Goal: Transaction & Acquisition: Purchase product/service

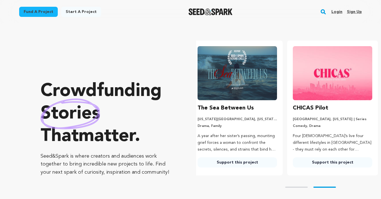
scroll to position [0, 100]
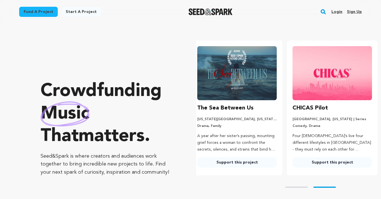
click at [233, 76] on img at bounding box center [236, 73] width 79 height 54
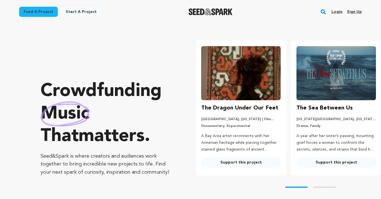
scroll to position [0, 0]
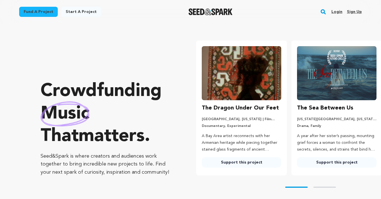
click at [312, 157] on div "The Sea Between Us New York City, New York | Film Short Drama, Family A year af…" at bounding box center [336, 136] width 79 height 64
click at [313, 160] on link "Support this project" at bounding box center [336, 163] width 79 height 10
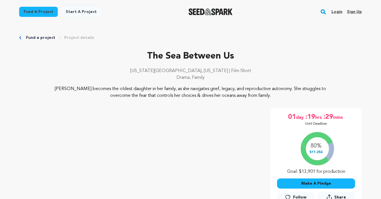
click at [46, 12] on link "Fund a project" at bounding box center [38, 12] width 39 height 10
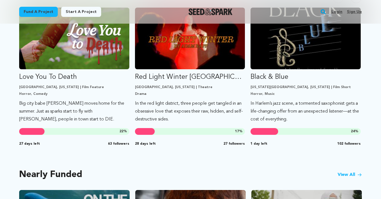
scroll to position [338, 0]
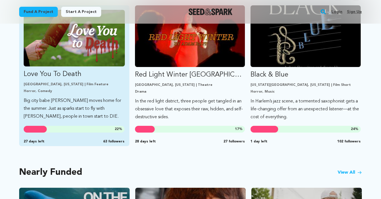
click at [67, 79] on link "Love You To Death Los Angeles, California | Film Feature Horror, Comedy Big cit…" at bounding box center [74, 65] width 101 height 111
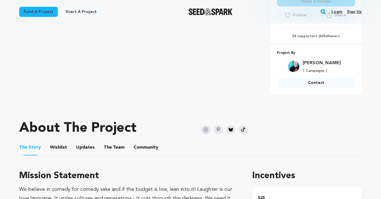
scroll to position [190, 0]
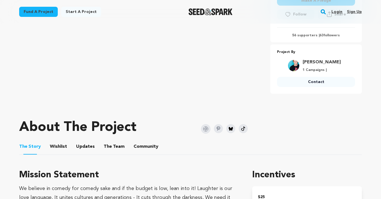
click at [111, 152] on button "The Team" at bounding box center [114, 148] width 14 height 14
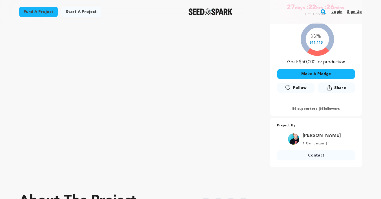
scroll to position [230, 0]
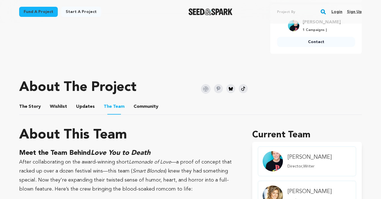
click at [61, 105] on button "Wishlist" at bounding box center [59, 108] width 14 height 14
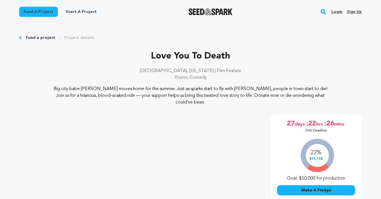
click at [34, 7] on link "Fund a project" at bounding box center [38, 12] width 39 height 10
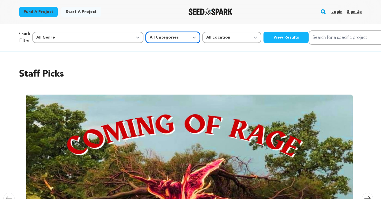
click at [146, 42] on select "All Categories Film Feature Film Short Series Music Video Comics Artist Residen…" at bounding box center [173, 37] width 54 height 11
select select "382"
click at [146, 32] on select "All Categories Film Feature Film Short Series Music Video Comics Artist Residen…" at bounding box center [173, 37] width 54 height 11
click at [263, 42] on button "View Results" at bounding box center [285, 37] width 45 height 11
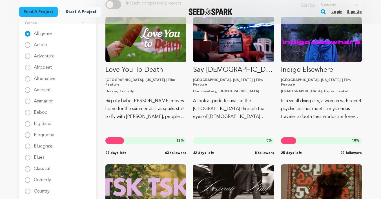
scroll to position [80, 0]
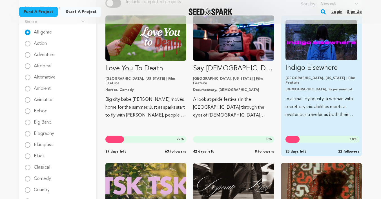
click at [294, 77] on p "[GEOGRAPHIC_DATA], [US_STATE] | Film Feature" at bounding box center [321, 80] width 72 height 9
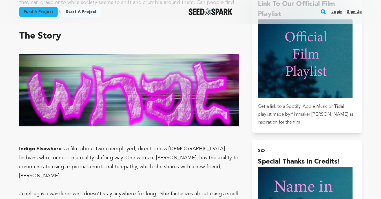
scroll to position [412, 0]
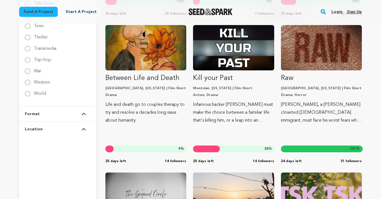
scroll to position [968, 0]
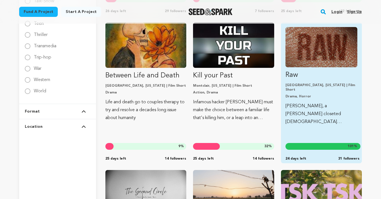
click at [332, 94] on p "Drama, Horror" at bounding box center [321, 96] width 72 height 5
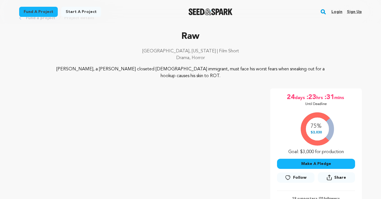
scroll to position [9, 0]
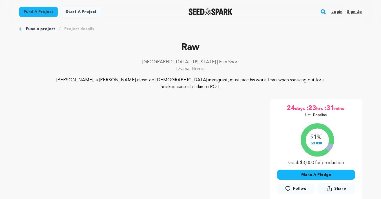
click at [47, 14] on link "Fund a project" at bounding box center [38, 12] width 39 height 10
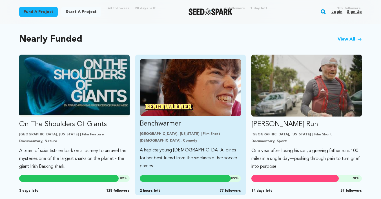
scroll to position [472, 0]
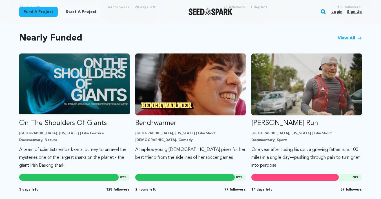
click at [349, 39] on link "View All" at bounding box center [350, 38] width 24 height 7
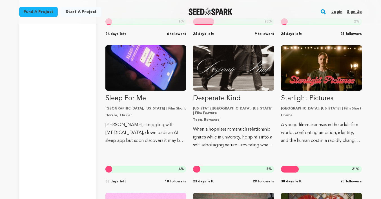
scroll to position [1403, 0]
